Goal: Task Accomplishment & Management: Complete application form

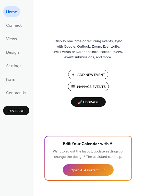
click at [89, 85] on span "Manage Events" at bounding box center [91, 86] width 29 height 5
click at [13, 22] on span "Connect" at bounding box center [14, 26] width 16 height 8
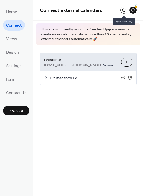
click at [124, 9] on button at bounding box center [123, 10] width 7 height 7
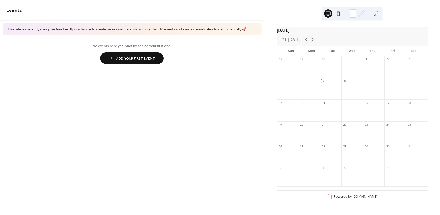
click at [139, 61] on span "Add Your First Event" at bounding box center [135, 58] width 39 height 5
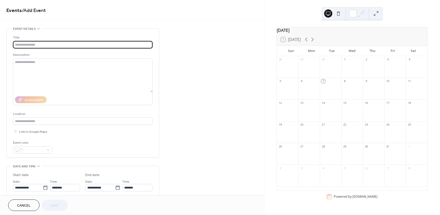
click at [19, 203] on span "Cancel" at bounding box center [24, 205] width 14 height 5
